Goal: Navigation & Orientation: Understand site structure

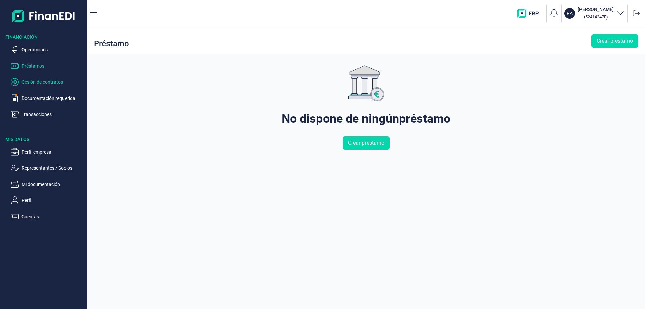
click at [45, 80] on p "Cesión de contratos" at bounding box center [52, 82] width 63 height 8
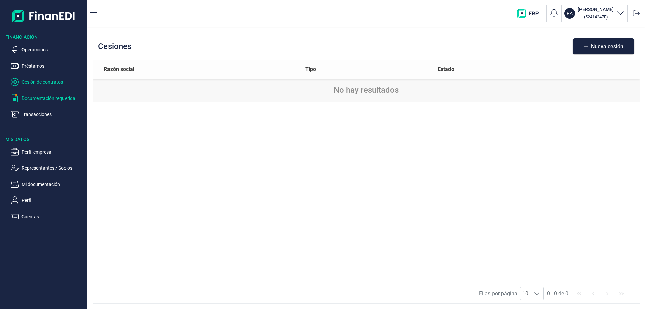
click at [45, 96] on p "Documentación requerida" at bounding box center [52, 98] width 63 height 8
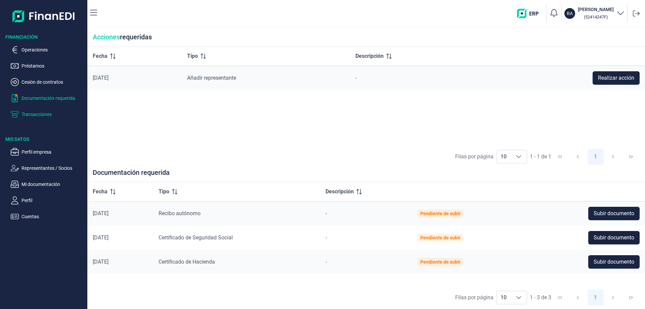
click at [50, 113] on p "Transacciones" at bounding box center [52, 114] width 63 height 8
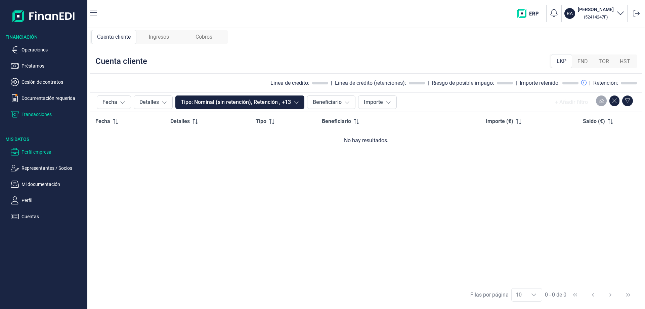
click at [46, 149] on p "Perfil empresa" at bounding box center [52, 152] width 63 height 8
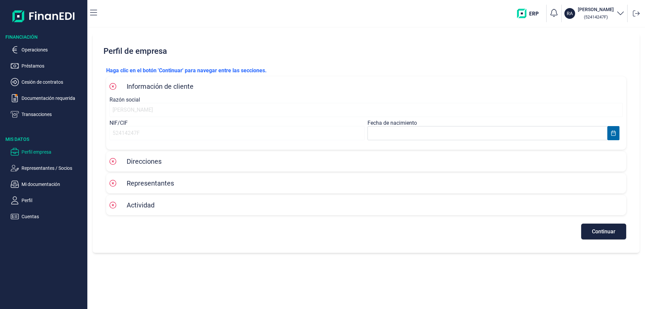
click at [621, 13] on icon "button" at bounding box center [620, 13] width 8 height 8
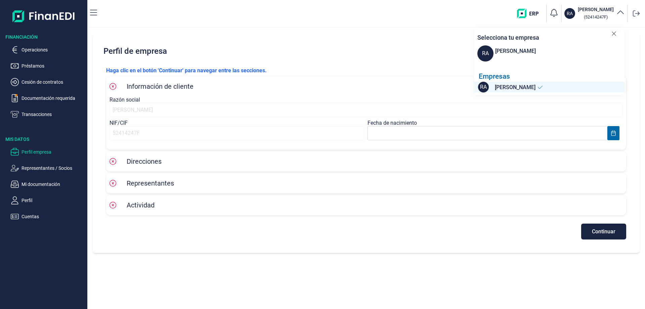
click at [621, 13] on icon "button" at bounding box center [620, 13] width 8 height 8
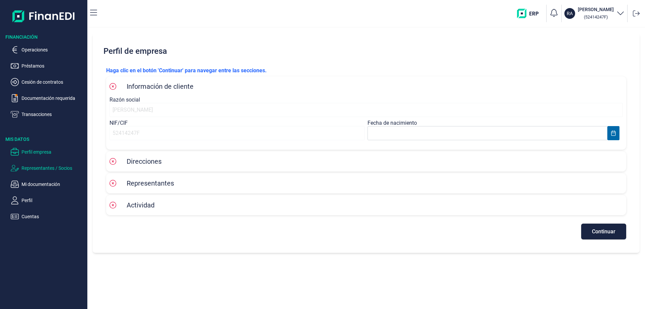
click at [55, 170] on p "Representantes / Socios" at bounding box center [52, 168] width 63 height 8
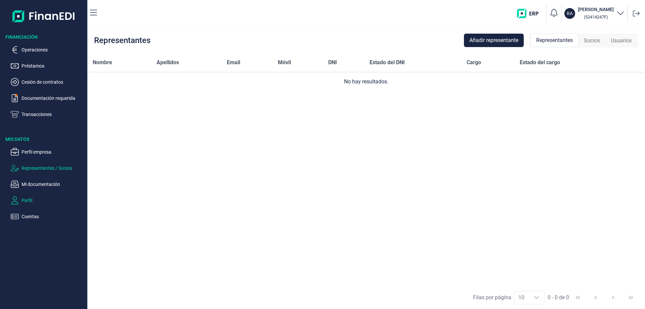
click at [32, 201] on p "Perfil" at bounding box center [52, 200] width 63 height 8
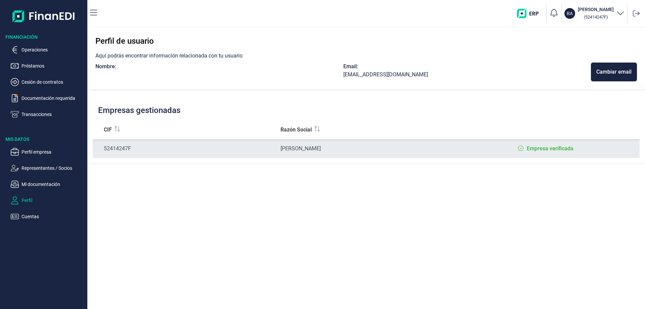
click at [556, 146] on label "Empresa verificada" at bounding box center [549, 148] width 47 height 8
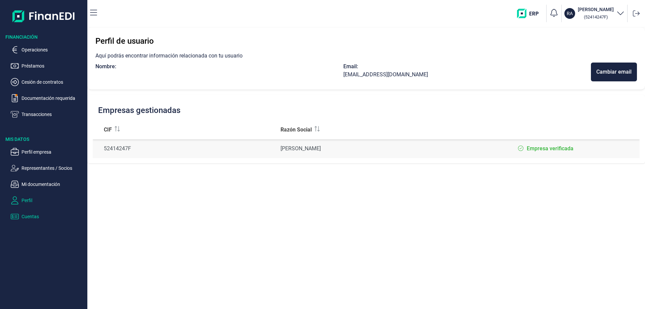
click at [42, 215] on p "Cuentas" at bounding box center [52, 216] width 63 height 8
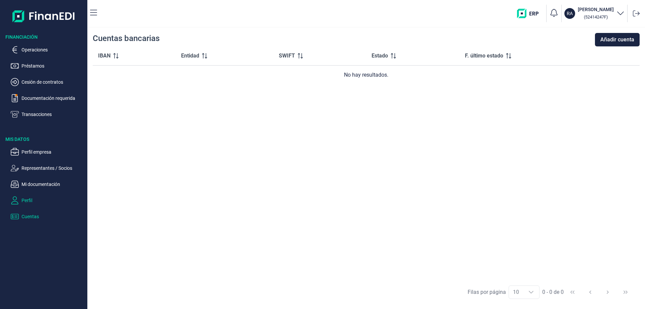
click at [33, 204] on p "Perfil" at bounding box center [52, 200] width 63 height 8
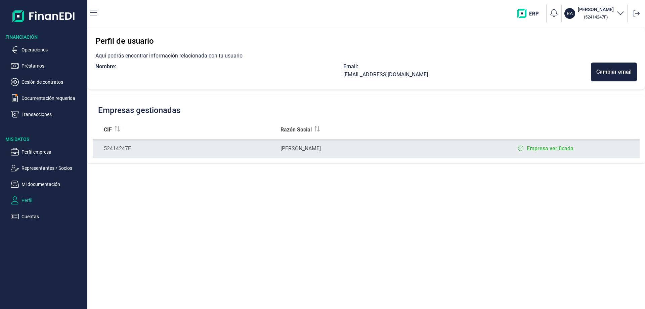
click at [536, 148] on label "Empresa verificada" at bounding box center [549, 148] width 47 height 8
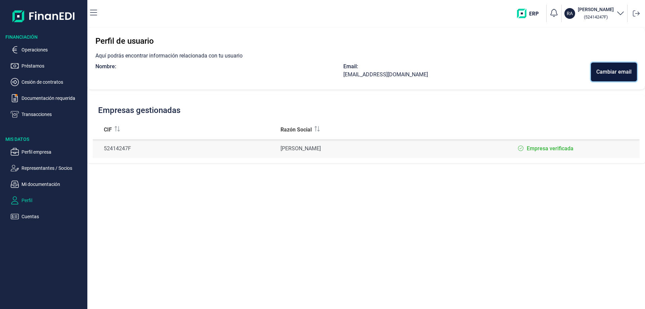
click at [615, 75] on div "Cambiar email" at bounding box center [613, 72] width 35 height 8
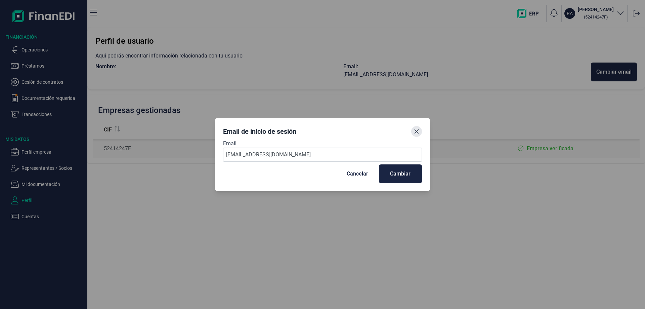
click at [420, 132] on button "Close" at bounding box center [416, 131] width 11 height 11
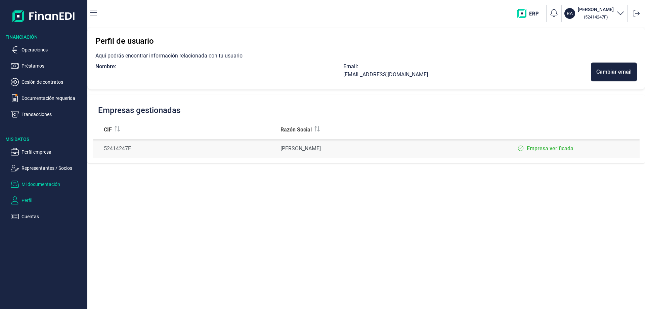
click at [42, 184] on p "Mi documentación" at bounding box center [52, 184] width 63 height 8
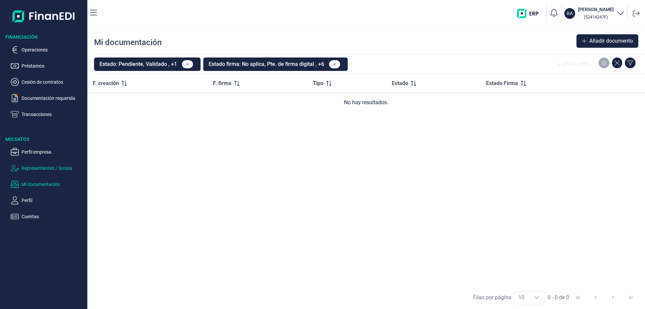
click at [45, 166] on p "Representantes / Socios" at bounding box center [52, 168] width 63 height 8
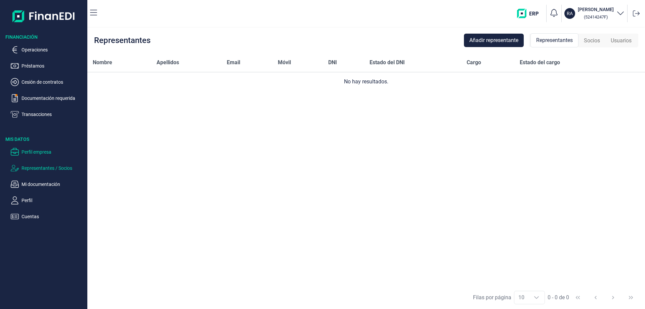
click at [43, 154] on p "Perfil empresa" at bounding box center [52, 152] width 63 height 8
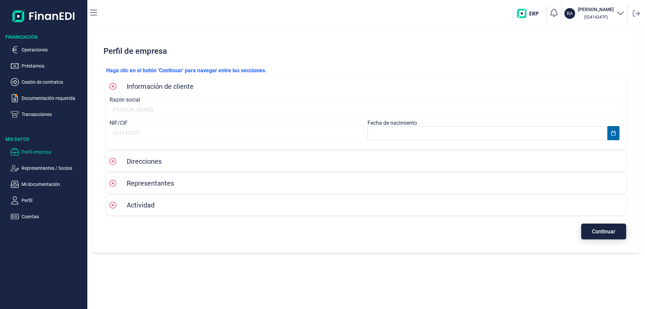
click at [616, 231] on button "Continuar" at bounding box center [603, 231] width 45 height 16
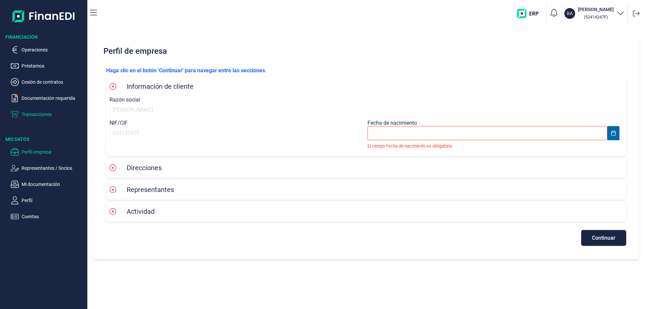
click at [50, 113] on p "Transacciones" at bounding box center [52, 114] width 63 height 8
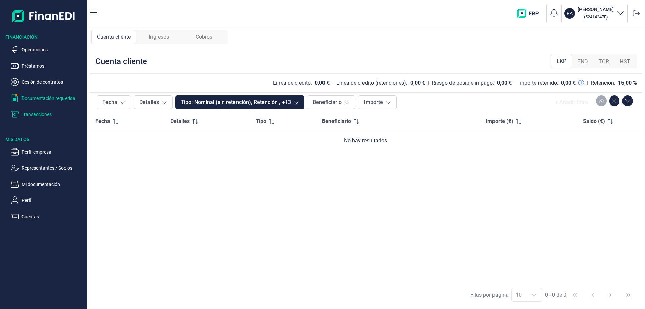
click at [59, 101] on p "Documentación requerida" at bounding box center [52, 98] width 63 height 8
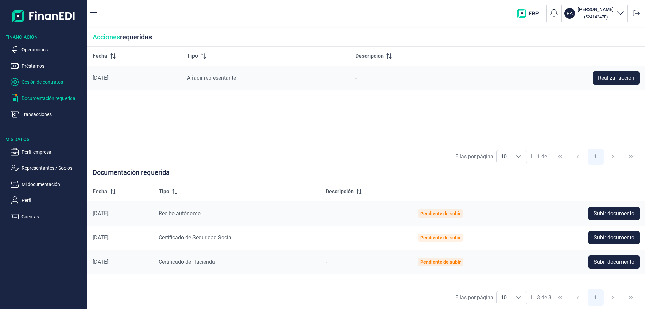
click at [48, 83] on p "Cesión de contratos" at bounding box center [52, 82] width 63 height 8
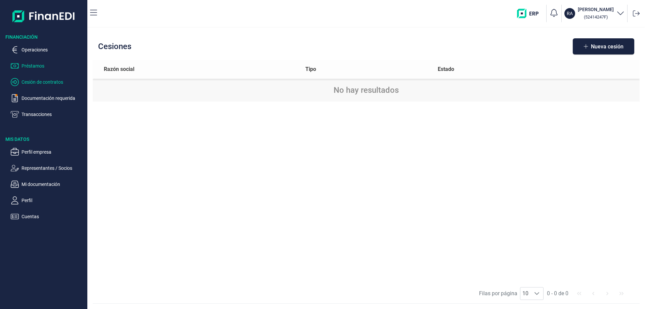
click at [34, 65] on p "Préstamos" at bounding box center [52, 66] width 63 height 8
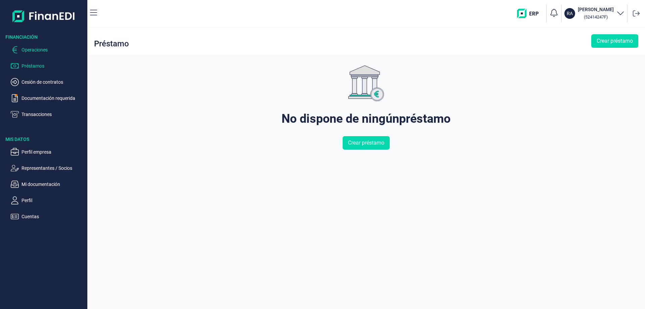
click at [30, 49] on p "Operaciones" at bounding box center [52, 50] width 63 height 8
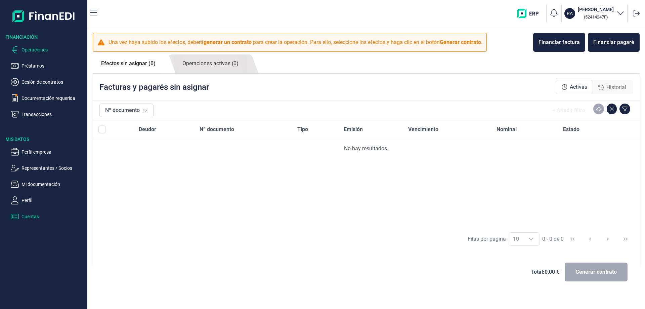
click at [27, 217] on p "Cuentas" at bounding box center [52, 216] width 63 height 8
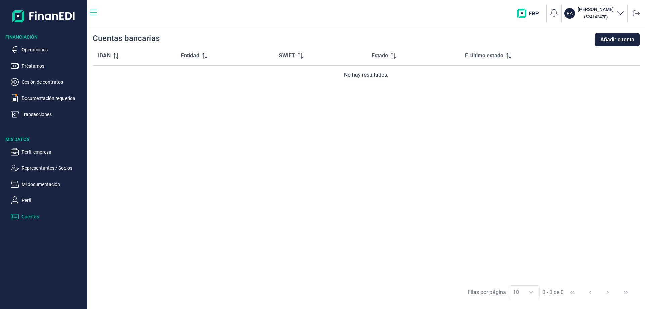
click at [93, 12] on icon "button" at bounding box center [93, 13] width 7 height 8
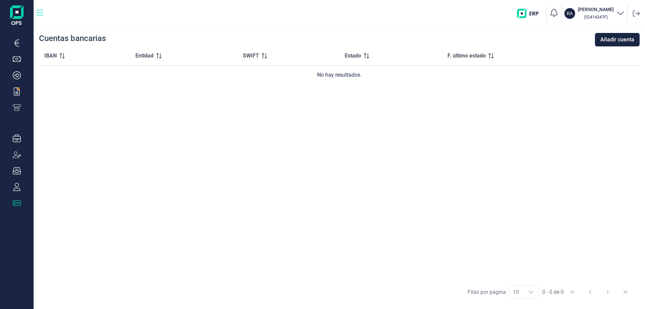
click at [39, 13] on icon "button" at bounding box center [39, 13] width 7 height 8
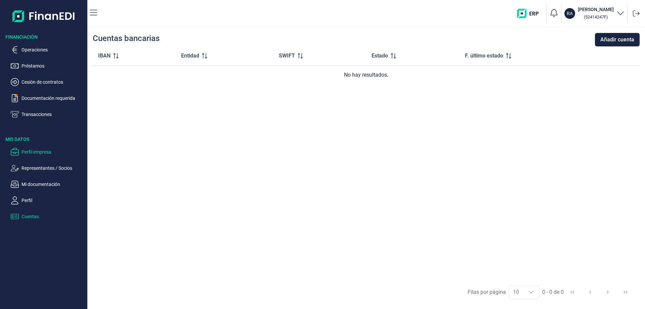
click at [41, 153] on p "Perfil empresa" at bounding box center [52, 152] width 63 height 8
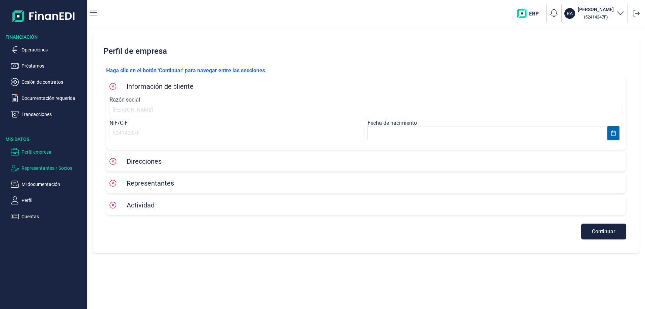
click at [44, 165] on p "Representantes / Socios" at bounding box center [52, 168] width 63 height 8
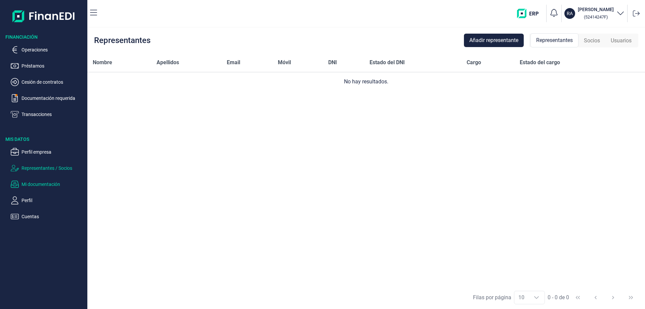
click at [43, 183] on p "Mi documentación" at bounding box center [52, 184] width 63 height 8
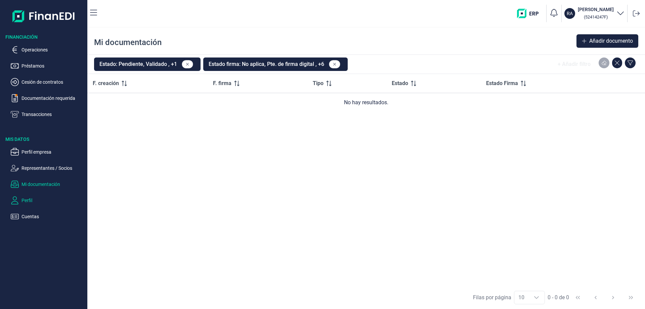
click at [29, 201] on p "Perfil" at bounding box center [52, 200] width 63 height 8
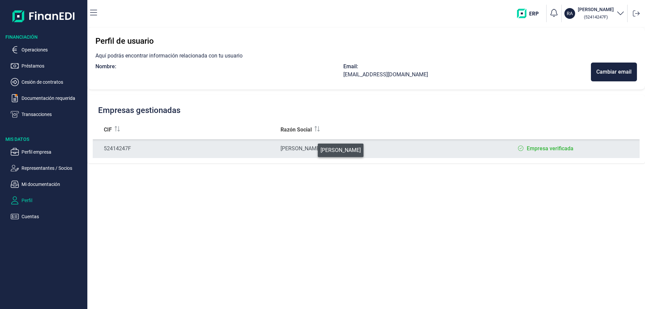
click at [313, 148] on div "[PERSON_NAME]" at bounding box center [366, 148] width 172 height 8
click at [327, 151] on div "[PERSON_NAME]" at bounding box center [366, 148] width 172 height 8
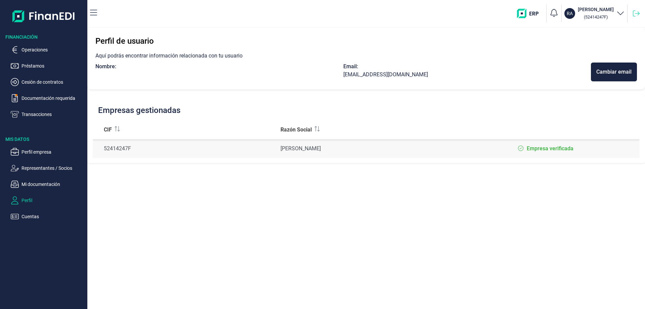
click at [639, 12] on icon at bounding box center [636, 13] width 7 height 7
